Goal: Task Accomplishment & Management: Manage account settings

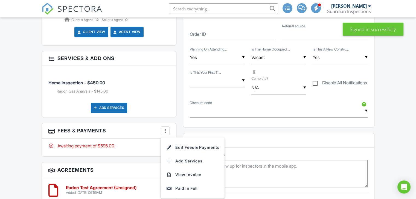
click at [121, 109] on div "Add Services" at bounding box center [109, 108] width 36 height 10
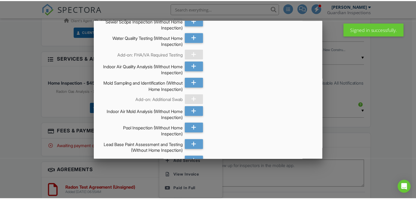
scroll to position [514, 0]
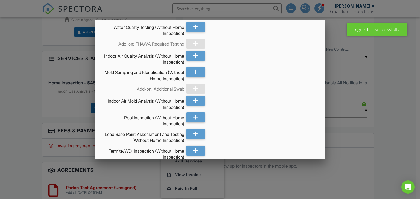
click at [17, 89] on div at bounding box center [210, 97] width 420 height 249
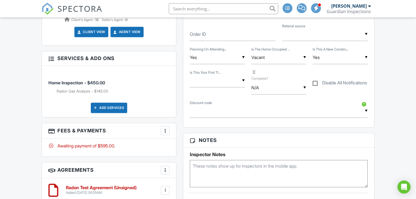
click at [51, 58] on div at bounding box center [50, 58] width 5 height 5
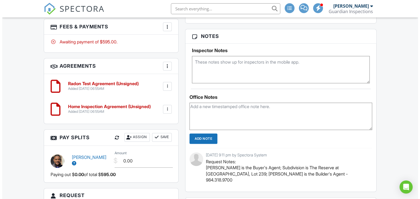
scroll to position [377, 0]
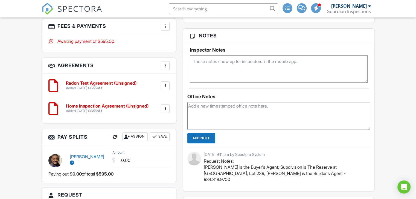
click at [164, 28] on div at bounding box center [165, 26] width 5 height 5
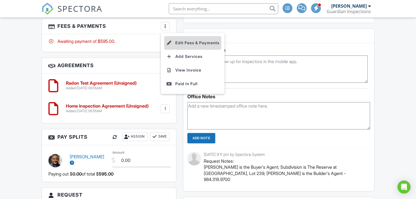
click at [173, 43] on li "Edit Fees & Payments" at bounding box center [192, 43] width 57 height 14
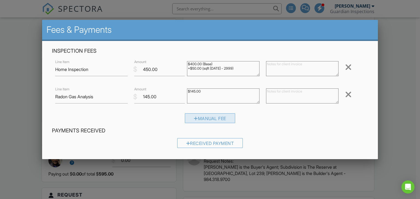
click at [195, 120] on div "Manual Fee" at bounding box center [210, 119] width 50 height 10
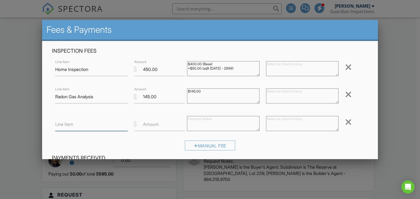
click at [101, 128] on input "Line Item" at bounding box center [91, 124] width 73 height 13
type input "r"
type input "FREERADON"
click at [135, 149] on div "Manual Fee" at bounding box center [210, 148] width 317 height 14
click at [141, 125] on input "Amount" at bounding box center [159, 124] width 51 height 13
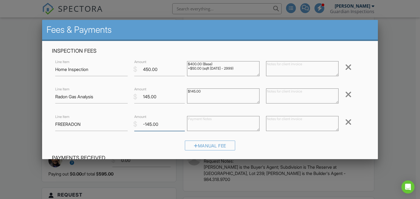
type input "-145.00"
click at [282, 144] on div "Manual Fee" at bounding box center [210, 148] width 317 height 14
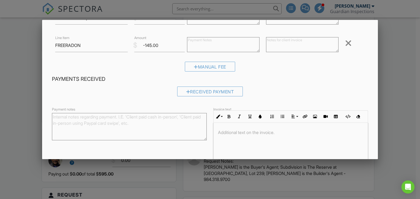
scroll to position [110, 0]
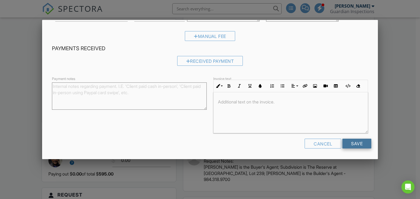
click at [357, 144] on input "Save" at bounding box center [357, 144] width 29 height 10
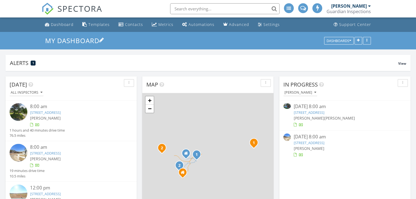
scroll to position [3, 3]
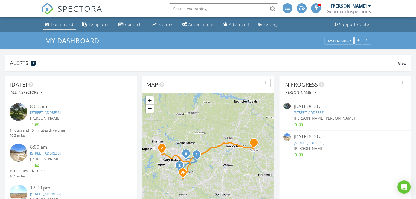
click at [60, 26] on div "Dashboard" at bounding box center [62, 24] width 23 height 5
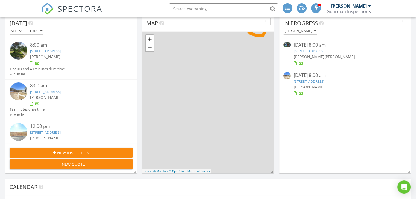
scroll to position [102, 0]
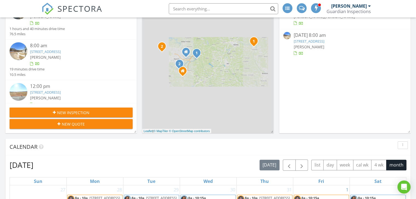
click at [63, 110] on span "New Inspection" at bounding box center [73, 113] width 32 height 6
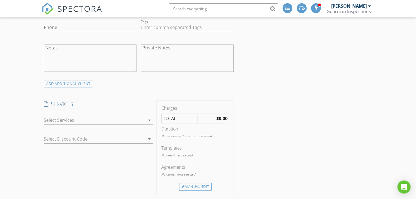
scroll to position [231, 0]
click at [113, 137] on div at bounding box center [91, 139] width 94 height 9
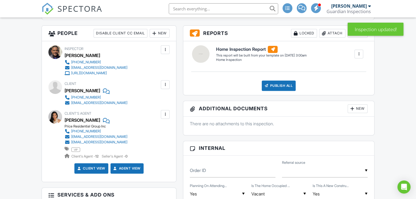
scroll to position [128, 0]
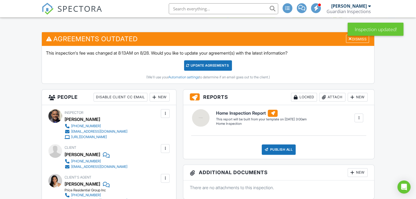
click at [221, 66] on div "Update Agreements" at bounding box center [208, 65] width 48 height 10
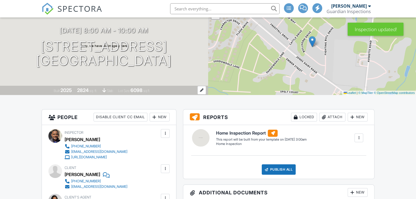
scroll to position [1, 0]
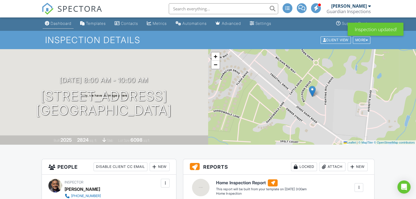
click at [53, 24] on div "Dashboard" at bounding box center [61, 23] width 21 height 5
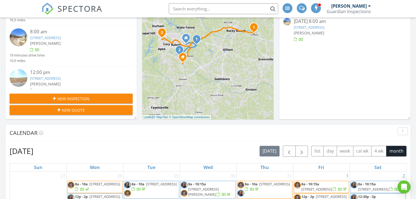
scroll to position [113, 0]
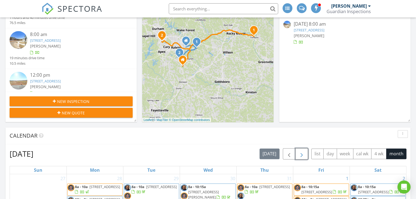
click at [301, 154] on span "button" at bounding box center [302, 154] width 7 height 7
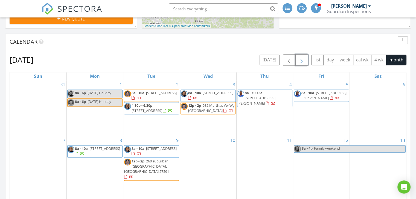
scroll to position [199, 0]
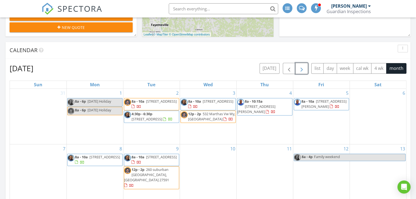
click at [251, 106] on span "118 S Maple walk, Garner 27529" at bounding box center [257, 109] width 38 height 10
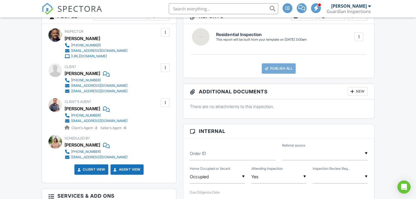
scroll to position [149, 0]
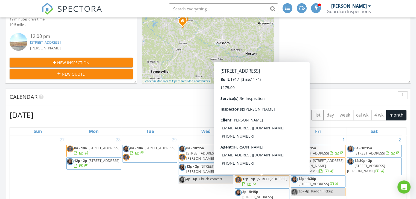
scroll to position [146, 0]
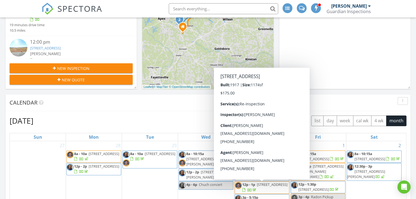
click at [328, 99] on div "Calendar" at bounding box center [204, 103] width 389 height 8
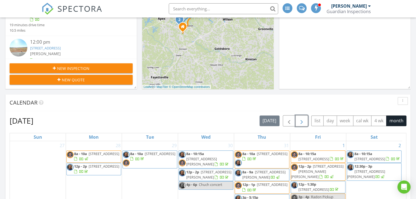
click at [300, 123] on span "button" at bounding box center [302, 121] width 7 height 7
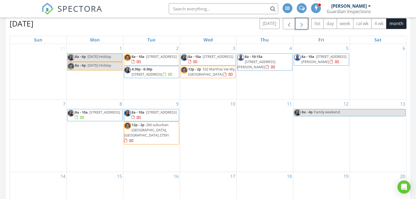
scroll to position [241, 0]
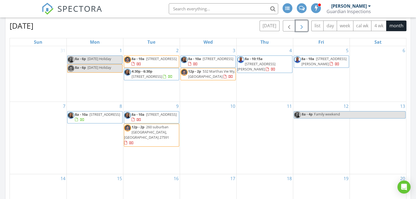
click at [267, 62] on span "118 S Maple walk, Garner 27529" at bounding box center [257, 67] width 38 height 10
